Goal: Answer question/provide support

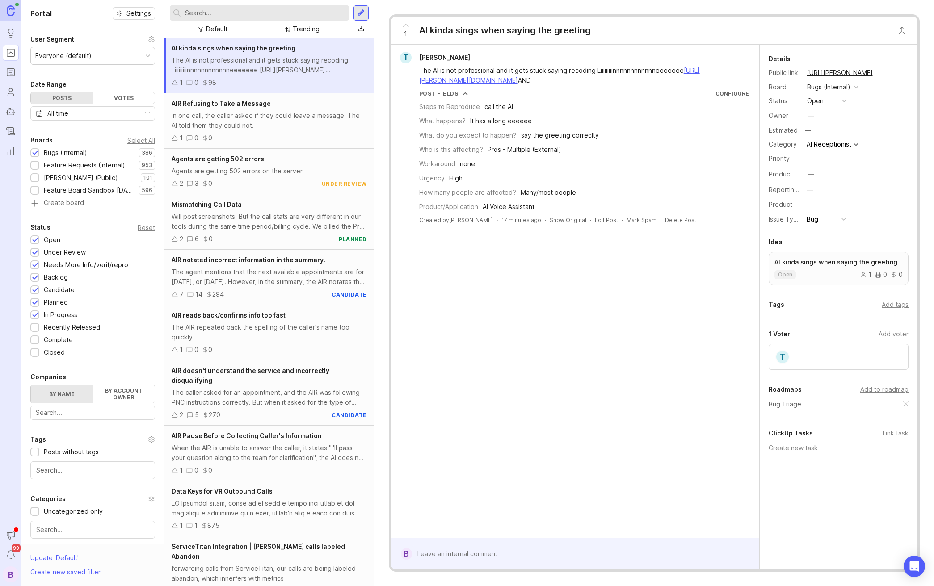
click at [494, 84] on link "[URL][PERSON_NAME][DOMAIN_NAME]" at bounding box center [559, 75] width 281 height 17
click at [634, 84] on link "[URL][PERSON_NAME][DOMAIN_NAME]" at bounding box center [559, 75] width 281 height 17
click at [553, 552] on div at bounding box center [581, 554] width 339 height 17
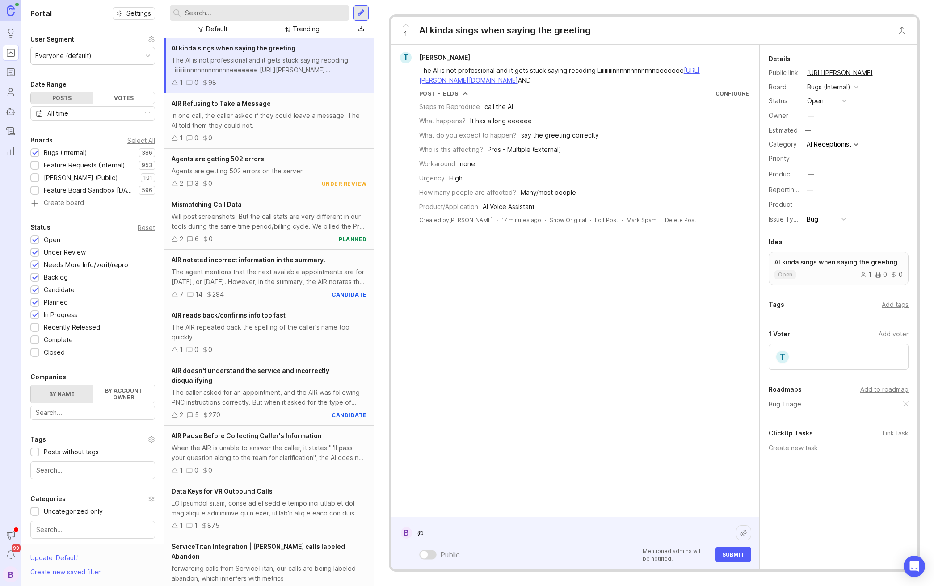
type textarea "@"
click at [507, 529] on textarea "@" at bounding box center [574, 533] width 324 height 17
click at [625, 81] on link "[URL][PERSON_NAME][DOMAIN_NAME]" at bounding box center [559, 75] width 281 height 17
click at [656, 537] on textarea "[PERSON_NAME] can you pass the actual file as that link does not work." at bounding box center [574, 533] width 324 height 17
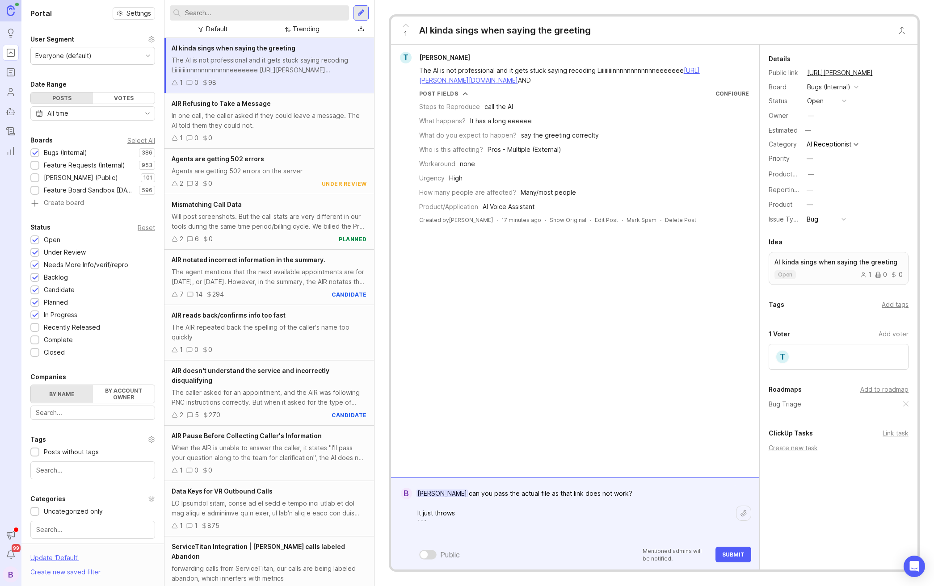
paste textarea "<Error> <Code>InvalidKey</Code> <Message>Unknown Key</Message> </Error>"
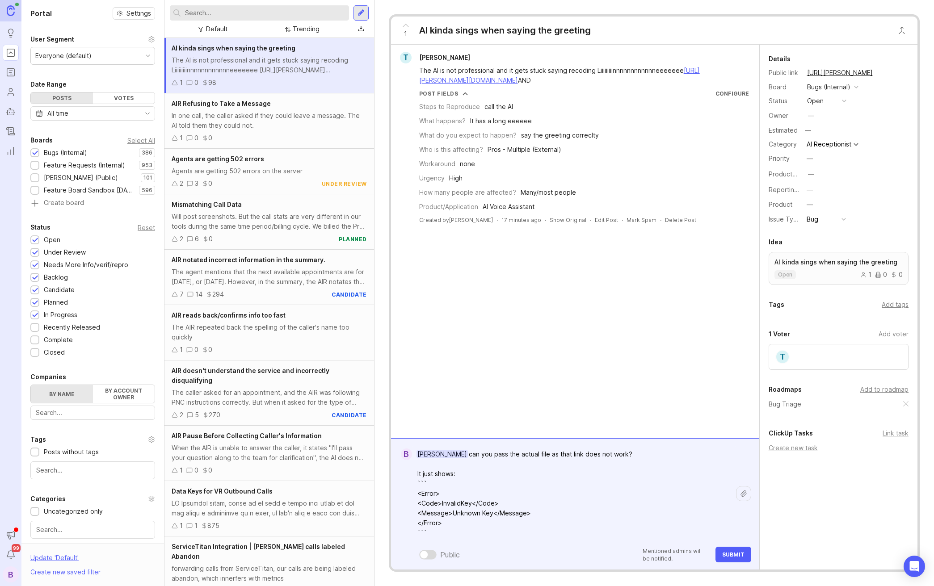
type textarea "[PERSON_NAME] can you pass the actual file as that link does not work? It just …"
click at [736, 552] on span "Submit" at bounding box center [733, 554] width 22 height 7
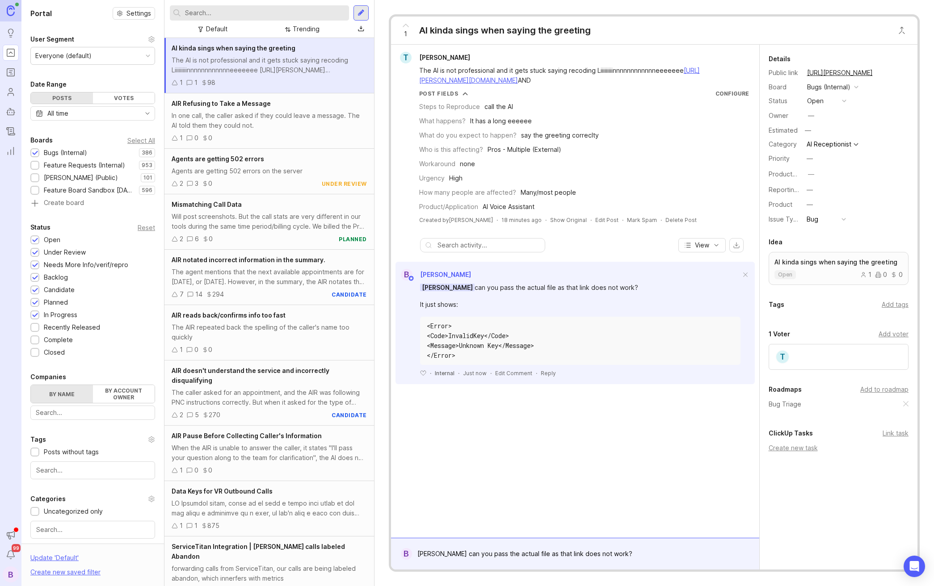
click at [825, 104] on button "open" at bounding box center [826, 101] width 45 height 12
click at [827, 153] on div "needs more info/verif/repro" at bounding box center [837, 153] width 57 height 15
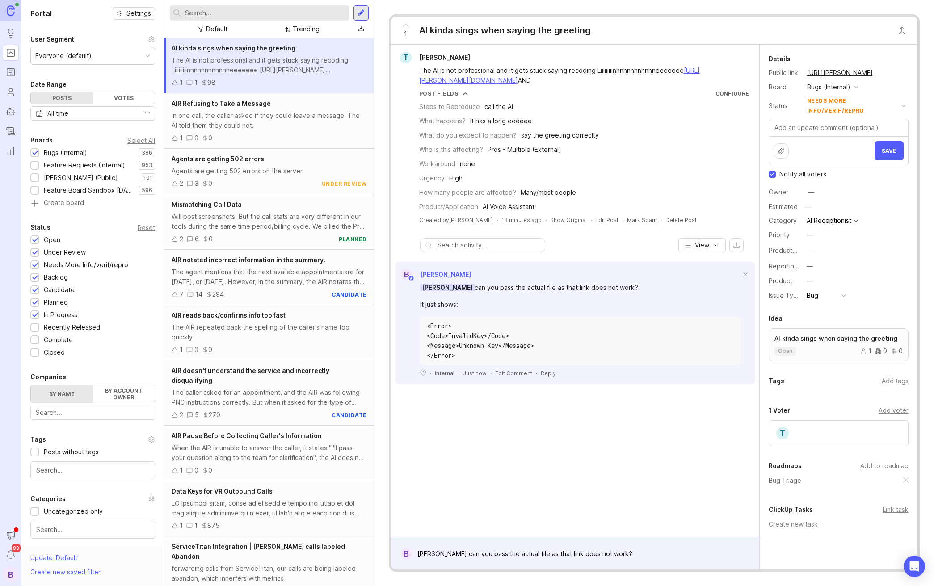
click at [885, 151] on span "Save" at bounding box center [889, 150] width 15 height 7
